Goal: Task Accomplishment & Management: Use online tool/utility

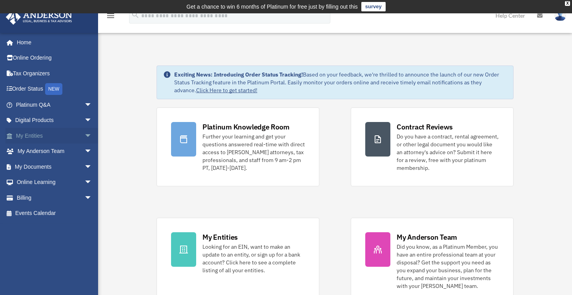
click at [68, 140] on link "My Entities arrow_drop_down" at bounding box center [54, 136] width 98 height 16
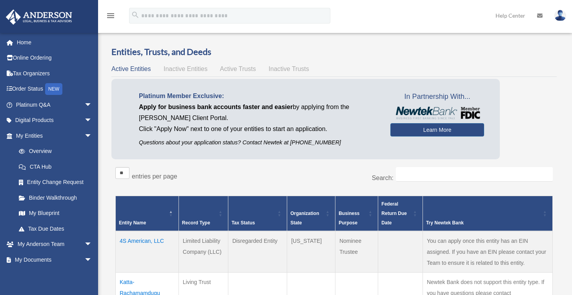
click at [83, 164] on link "CTA Hub" at bounding box center [55, 167] width 89 height 16
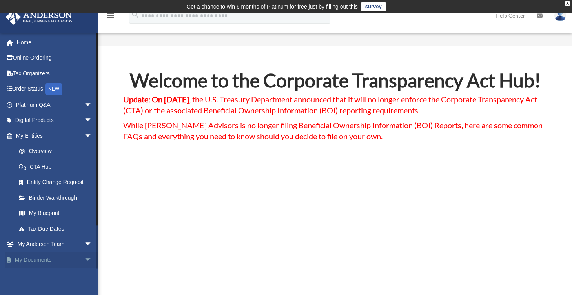
click at [85, 258] on span "arrow_drop_down" at bounding box center [92, 260] width 16 height 16
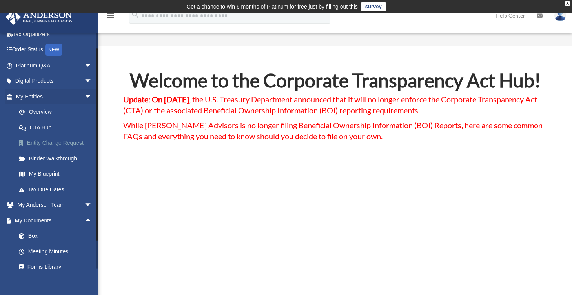
scroll to position [109, 0]
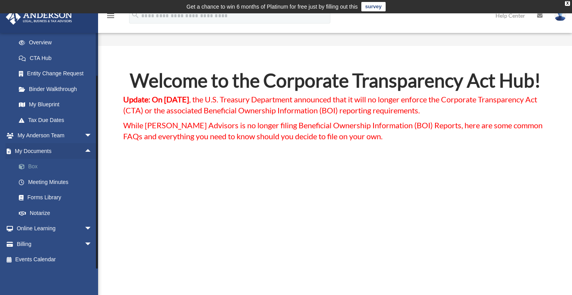
click at [30, 165] on link "Box" at bounding box center [57, 167] width 93 height 16
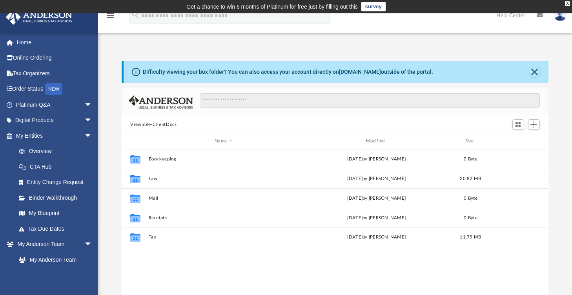
scroll to position [172, 420]
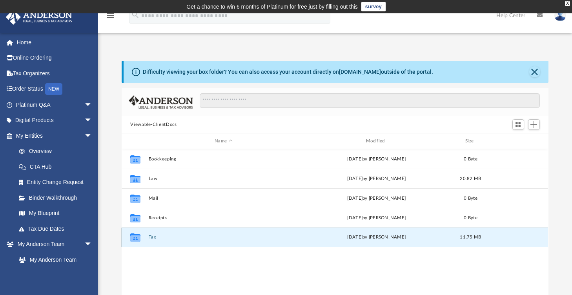
click at [152, 237] on button "Tax" at bounding box center [224, 237] width 150 height 5
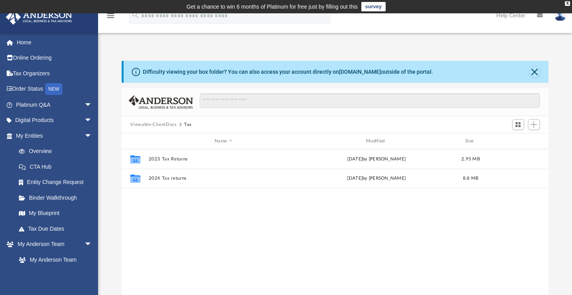
click at [207, 219] on div "Collaborated Folder 2023 Tax Returns Sun Jul 13 2025 by Sridhar Katta 2.95 MB C…" at bounding box center [335, 230] width 426 height 163
click at [535, 128] on button "Add" at bounding box center [534, 124] width 12 height 11
click at [534, 126] on span "Add" at bounding box center [533, 124] width 7 height 7
click at [520, 136] on li "Upload" at bounding box center [522, 140] width 25 height 8
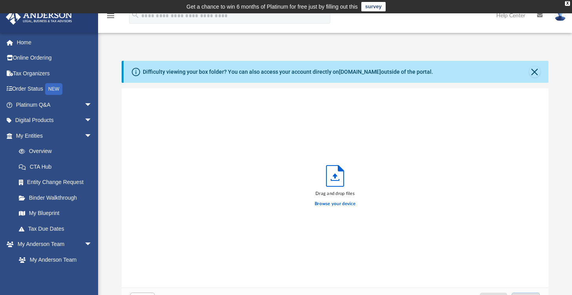
scroll to position [193, 420]
click at [335, 204] on label "Browse your device" at bounding box center [335, 203] width 41 height 7
click at [0, 0] on input "Browse your device" at bounding box center [0, 0] width 0 height 0
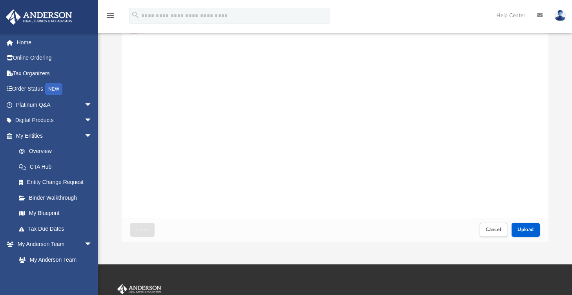
scroll to position [118, 0]
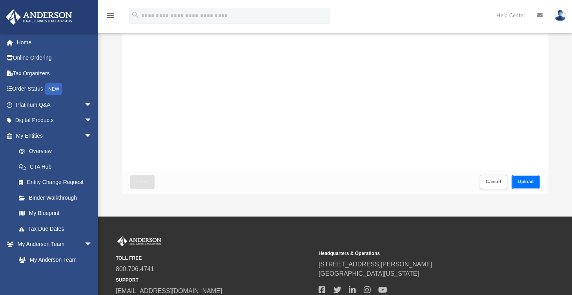
click at [520, 178] on button "Upload" at bounding box center [525, 182] width 28 height 14
click at [150, 182] on button "Close" at bounding box center [142, 182] width 24 height 14
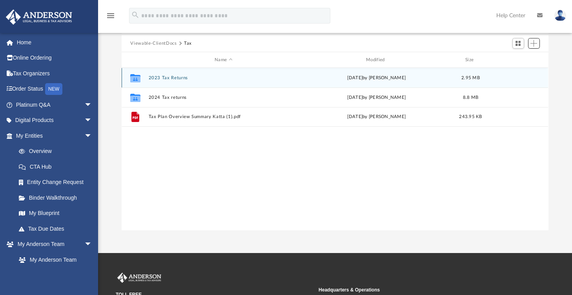
scroll to position [0, 0]
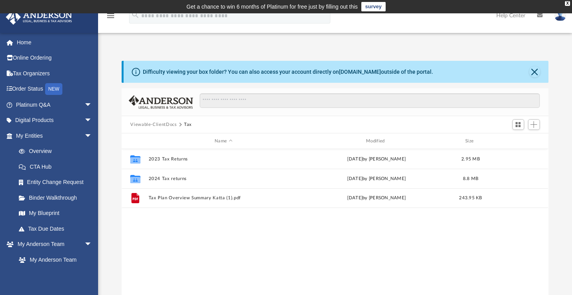
click at [220, 222] on div "Collaborated Folder 2023 Tax Returns Sun Jul 13 2025 by Sridhar Katta 2.95 MB C…" at bounding box center [335, 230] width 426 height 163
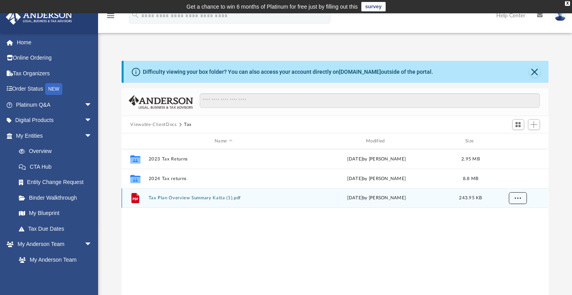
click at [513, 202] on button "More options" at bounding box center [518, 198] width 18 height 12
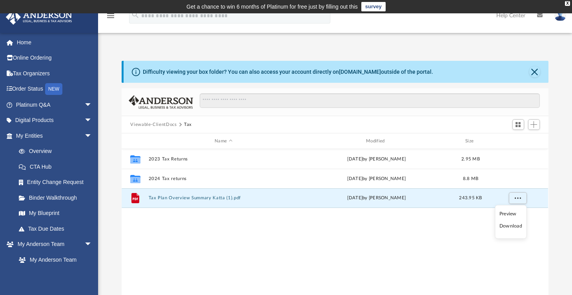
click at [299, 236] on div "Collaborated Folder 2023 Tax Returns Sun Jul 13 2025 by Sridhar Katta 2.95 MB C…" at bounding box center [335, 230] width 426 height 163
